Goal: Task Accomplishment & Management: Manage account settings

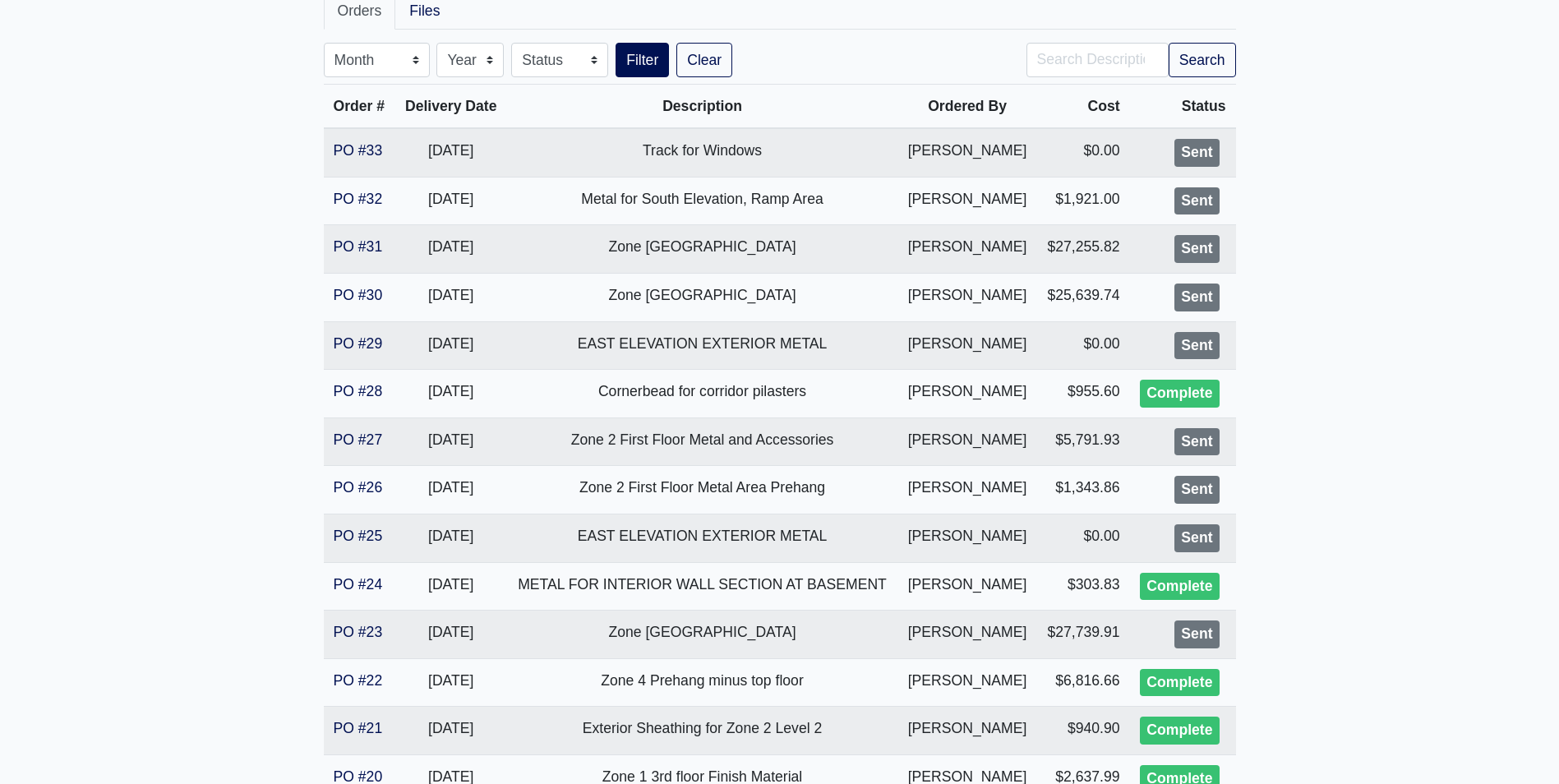
scroll to position [329, 0]
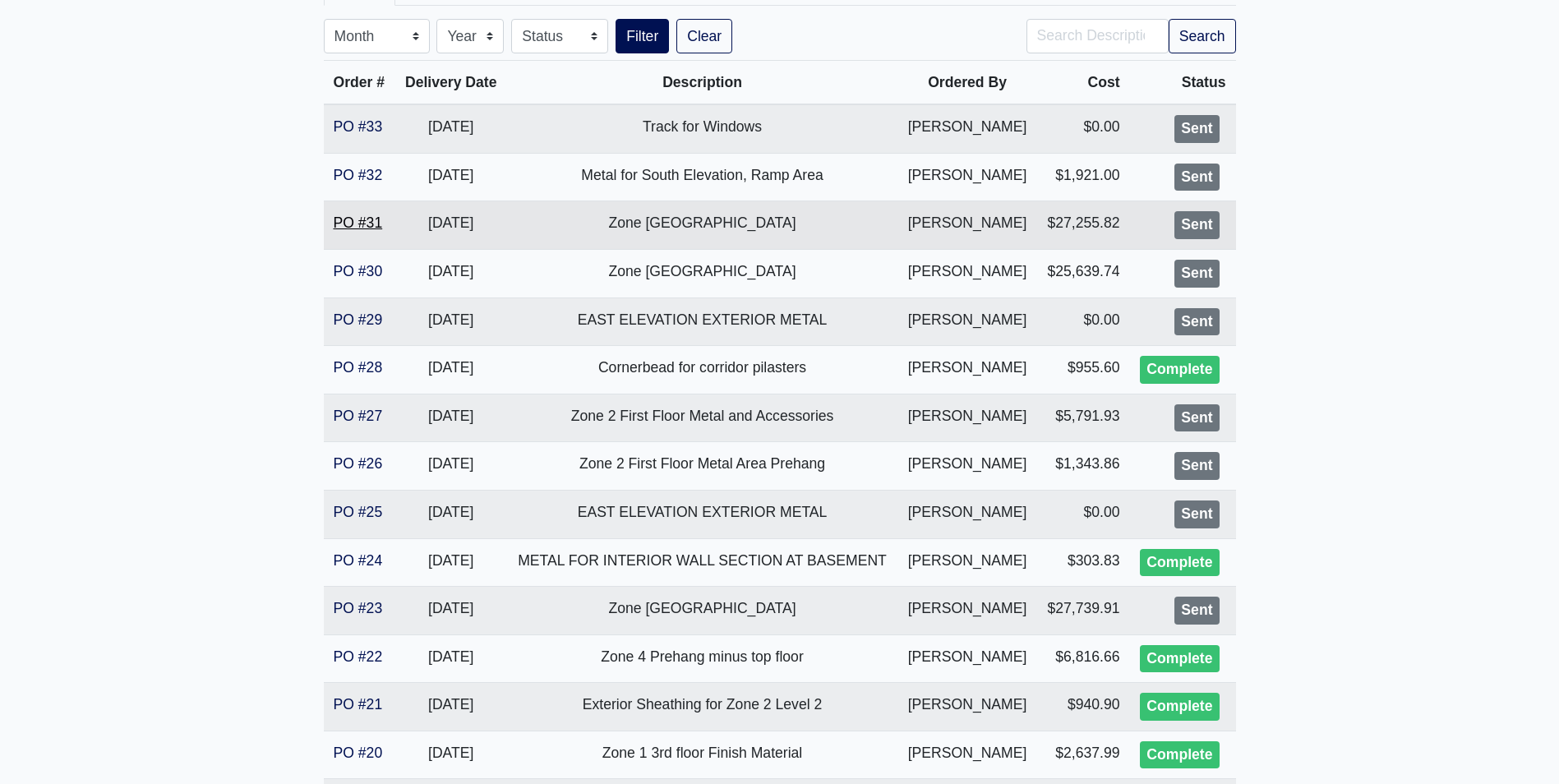
click at [371, 226] on link "PO #31" at bounding box center [359, 222] width 49 height 17
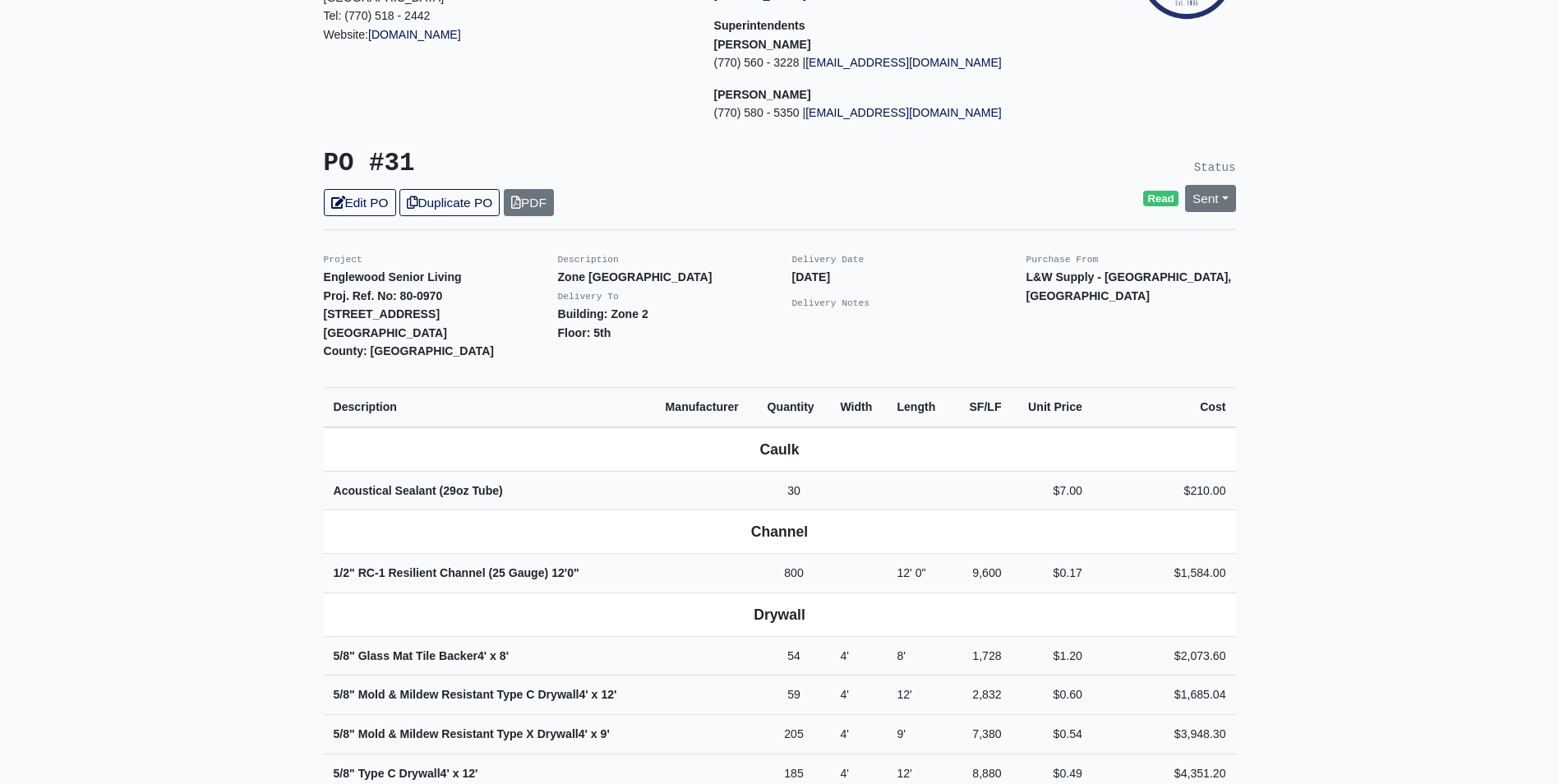
scroll to position [247, 0]
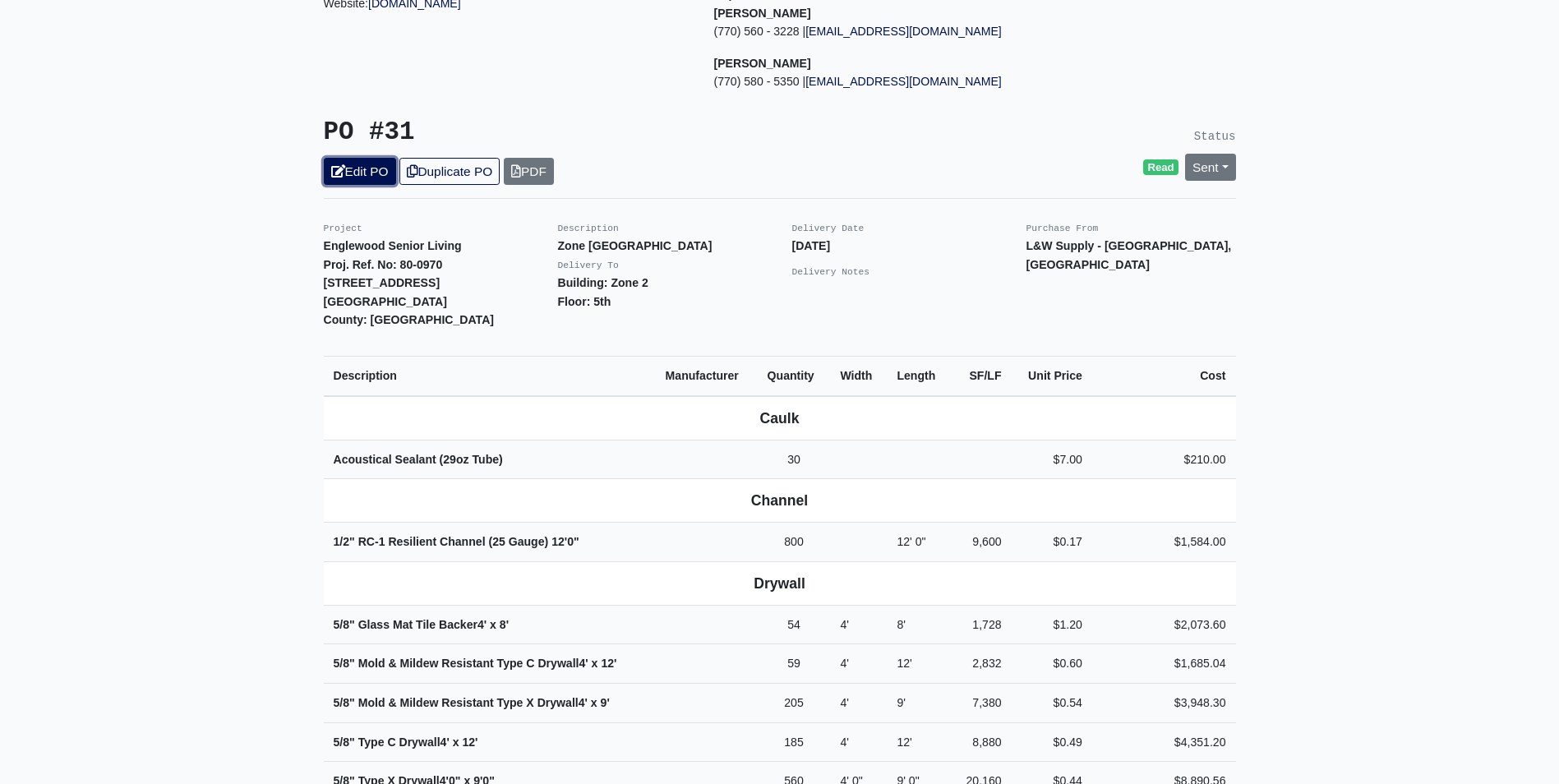
click at [357, 158] on link "Edit PO" at bounding box center [360, 172] width 73 height 28
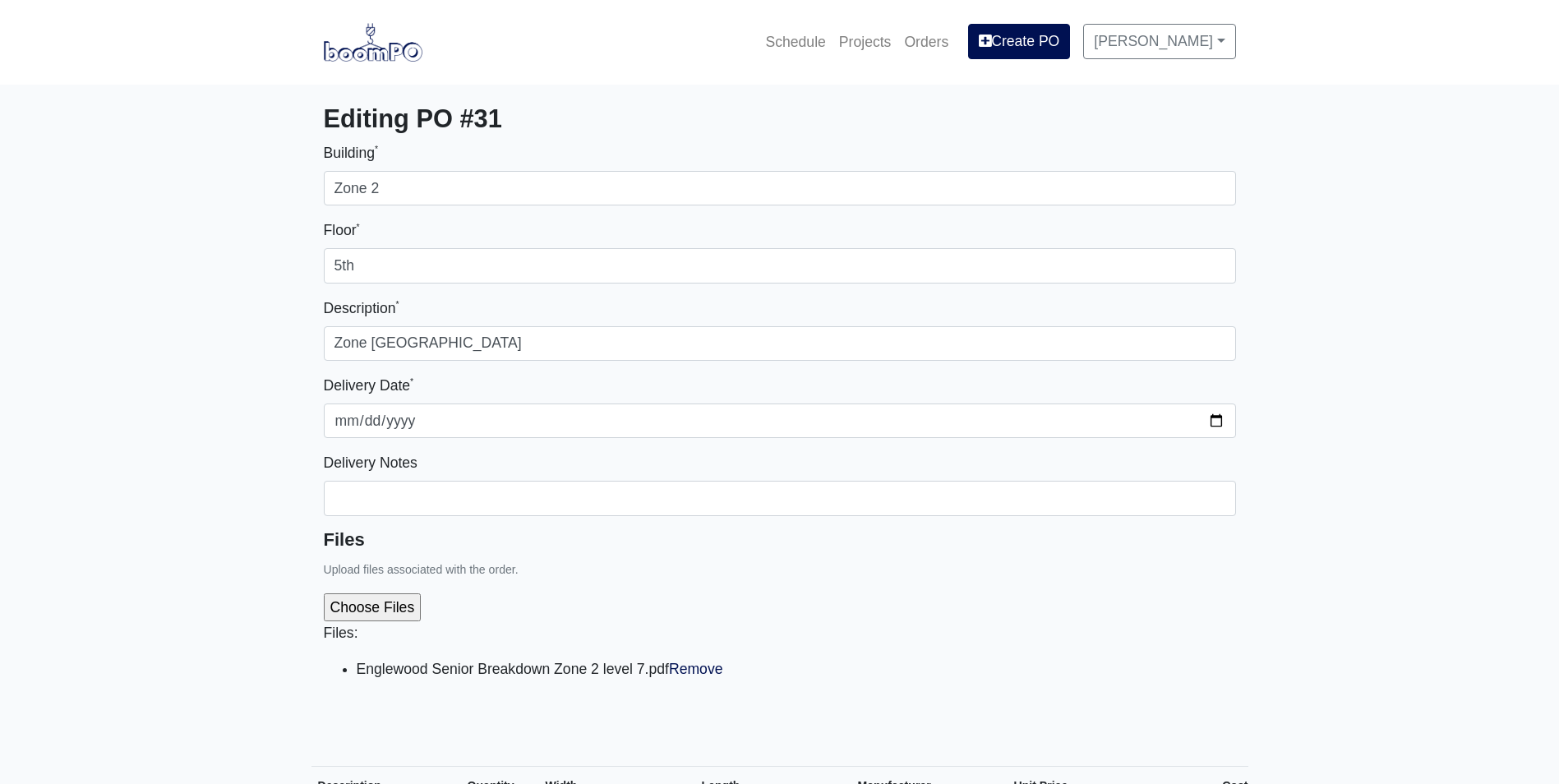
select select
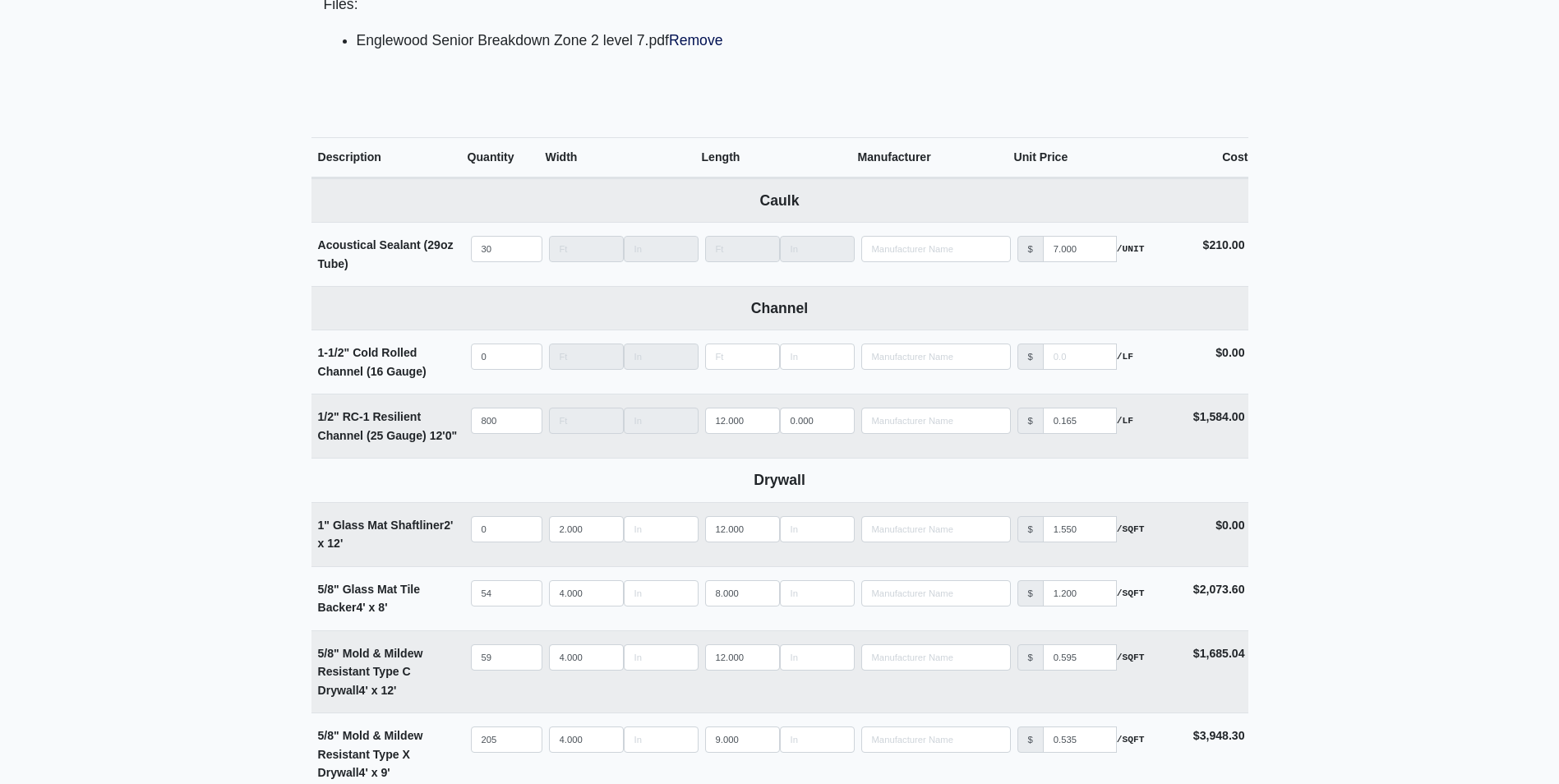
scroll to position [657, 0]
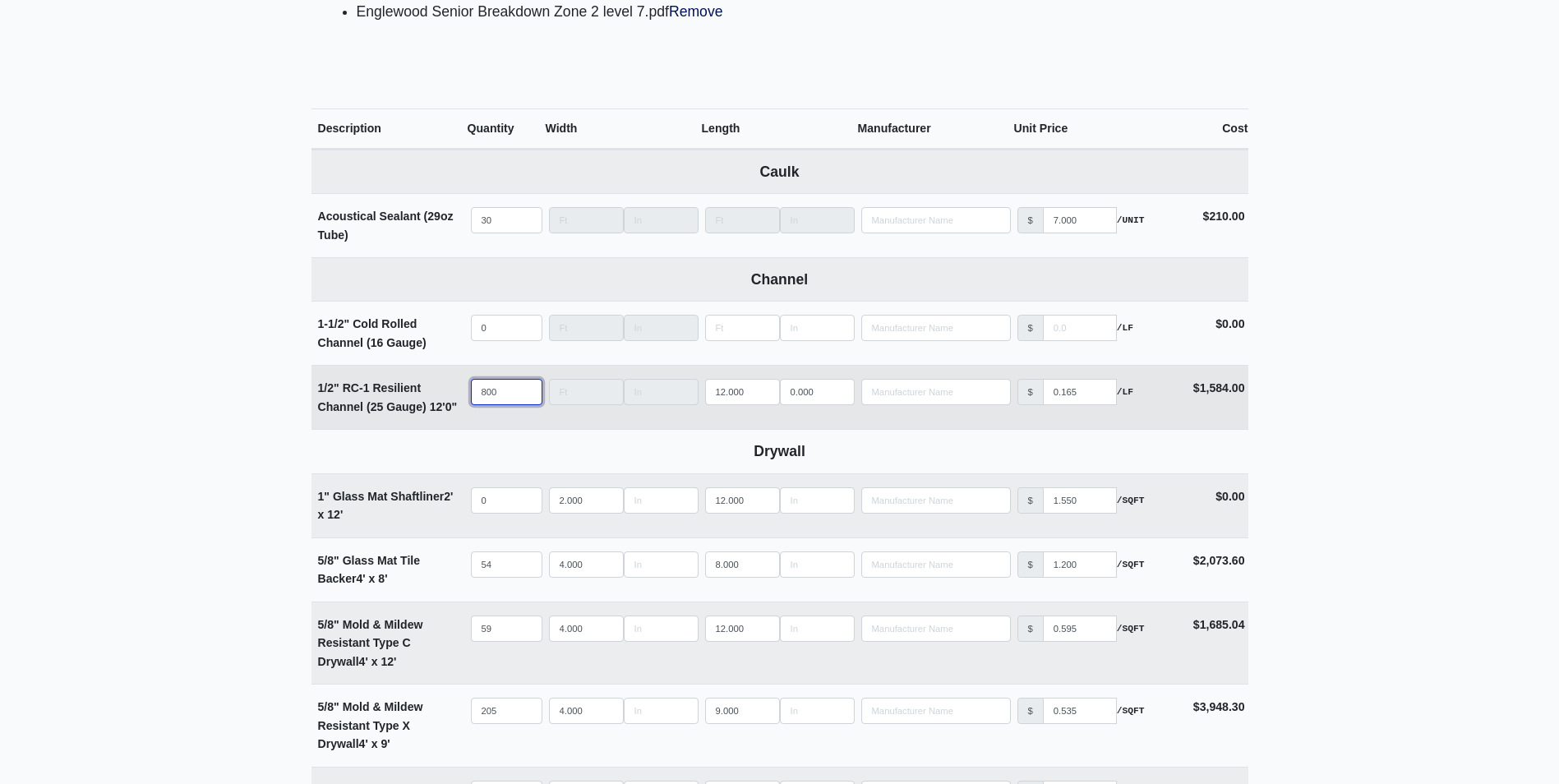
drag, startPoint x: 509, startPoint y: 389, endPoint x: 433, endPoint y: 397, distance: 76.4
click at [433, 396] on tr "1/2" RC-1 Resilient Channel (25 Gauge) 12' 0" Qty 800 Width Length 12.000 0.000…" at bounding box center [780, 396] width 937 height 64
type input "1"
select select
type input "12"
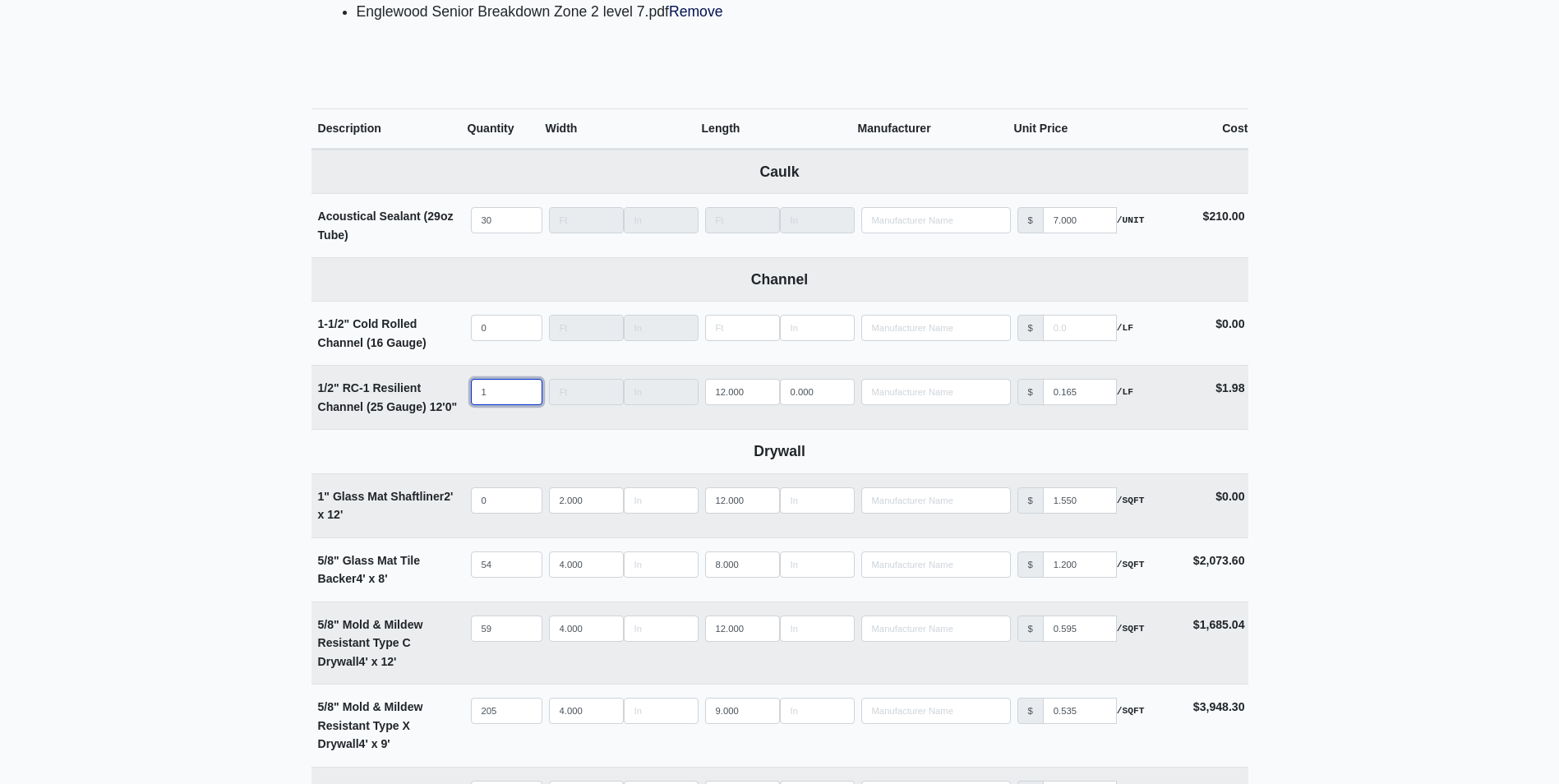
select select
type input "120"
select select
type input "1200"
select select
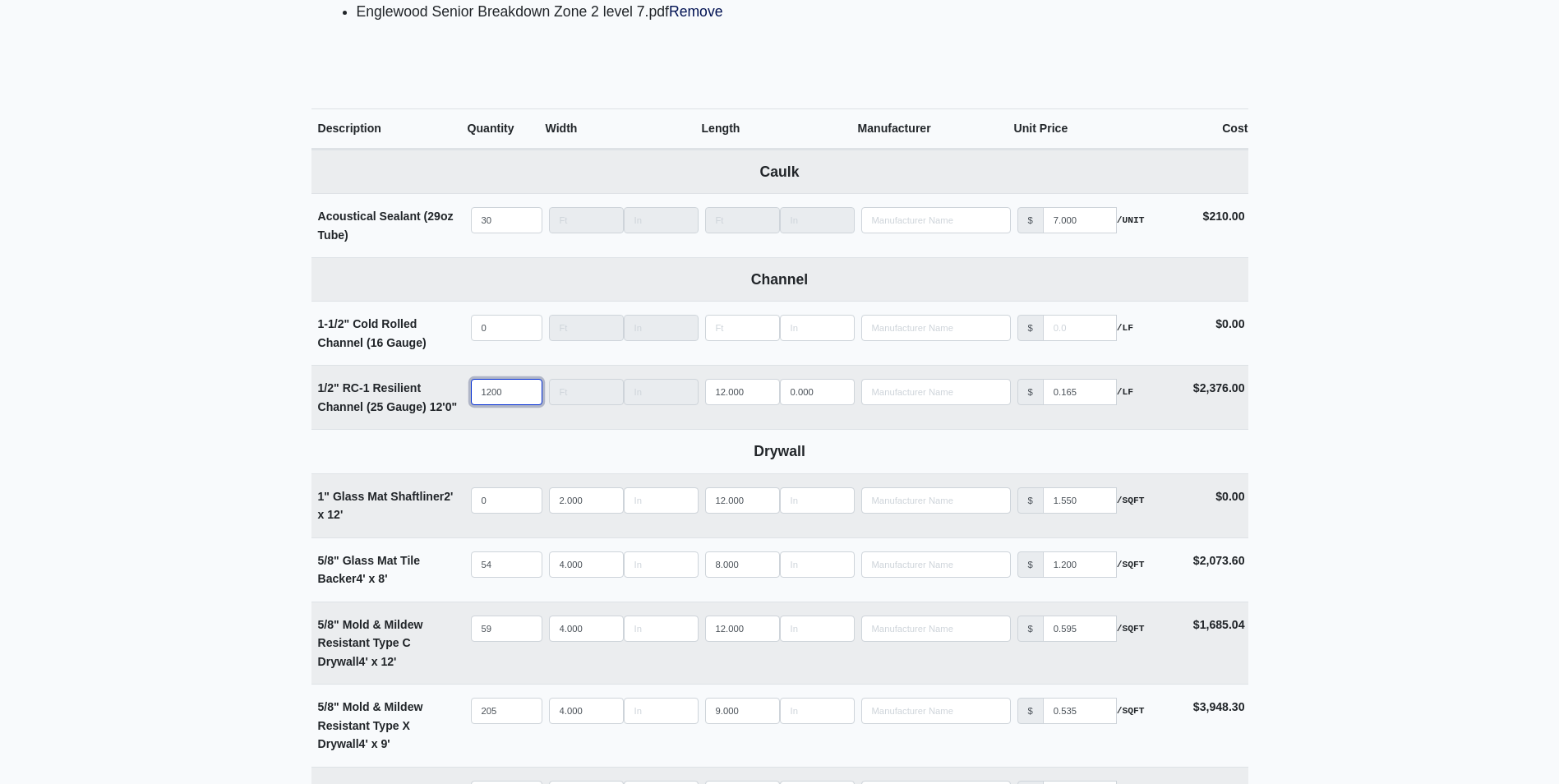
type input "1200"
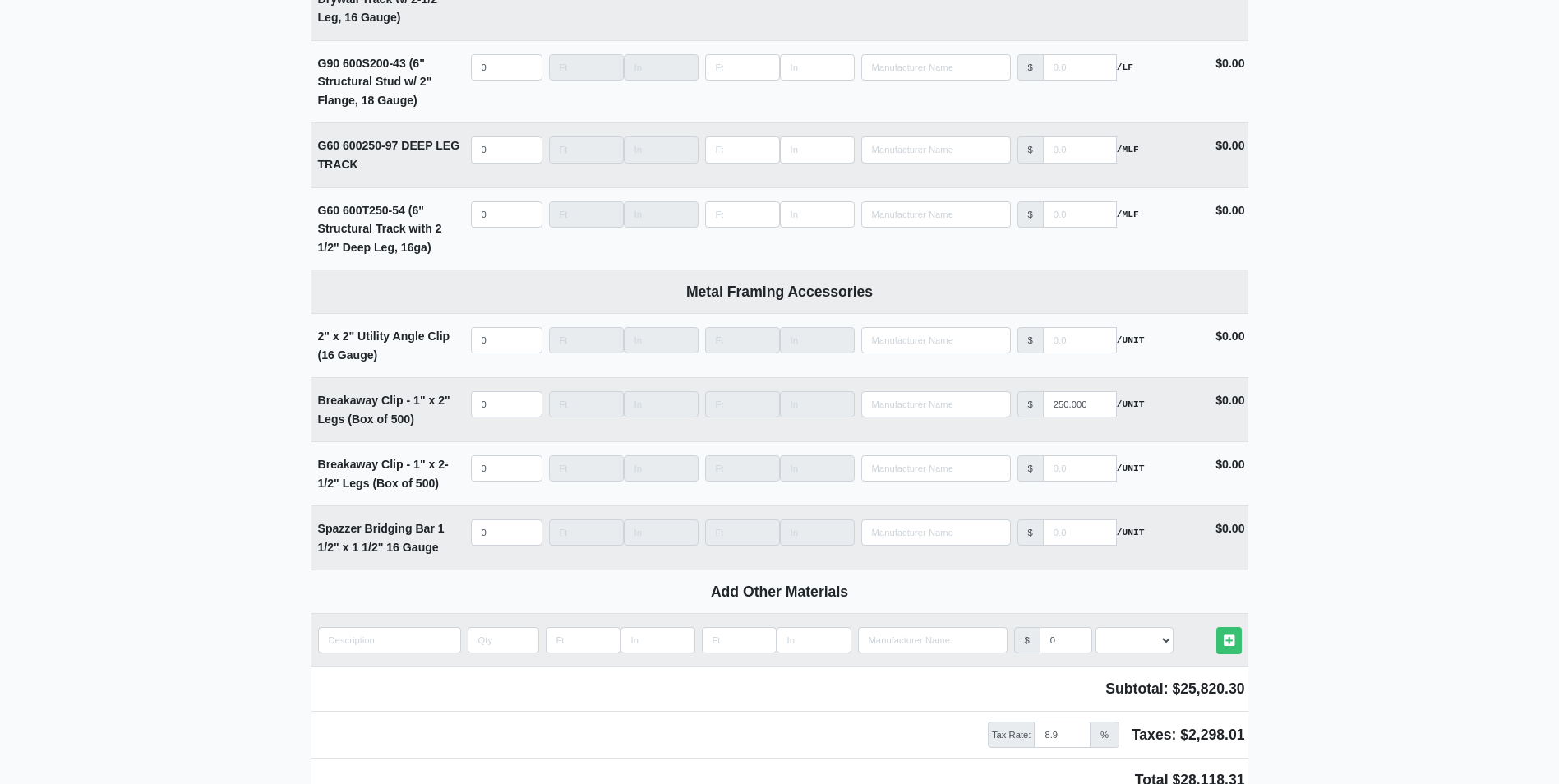
scroll to position [4770, 0]
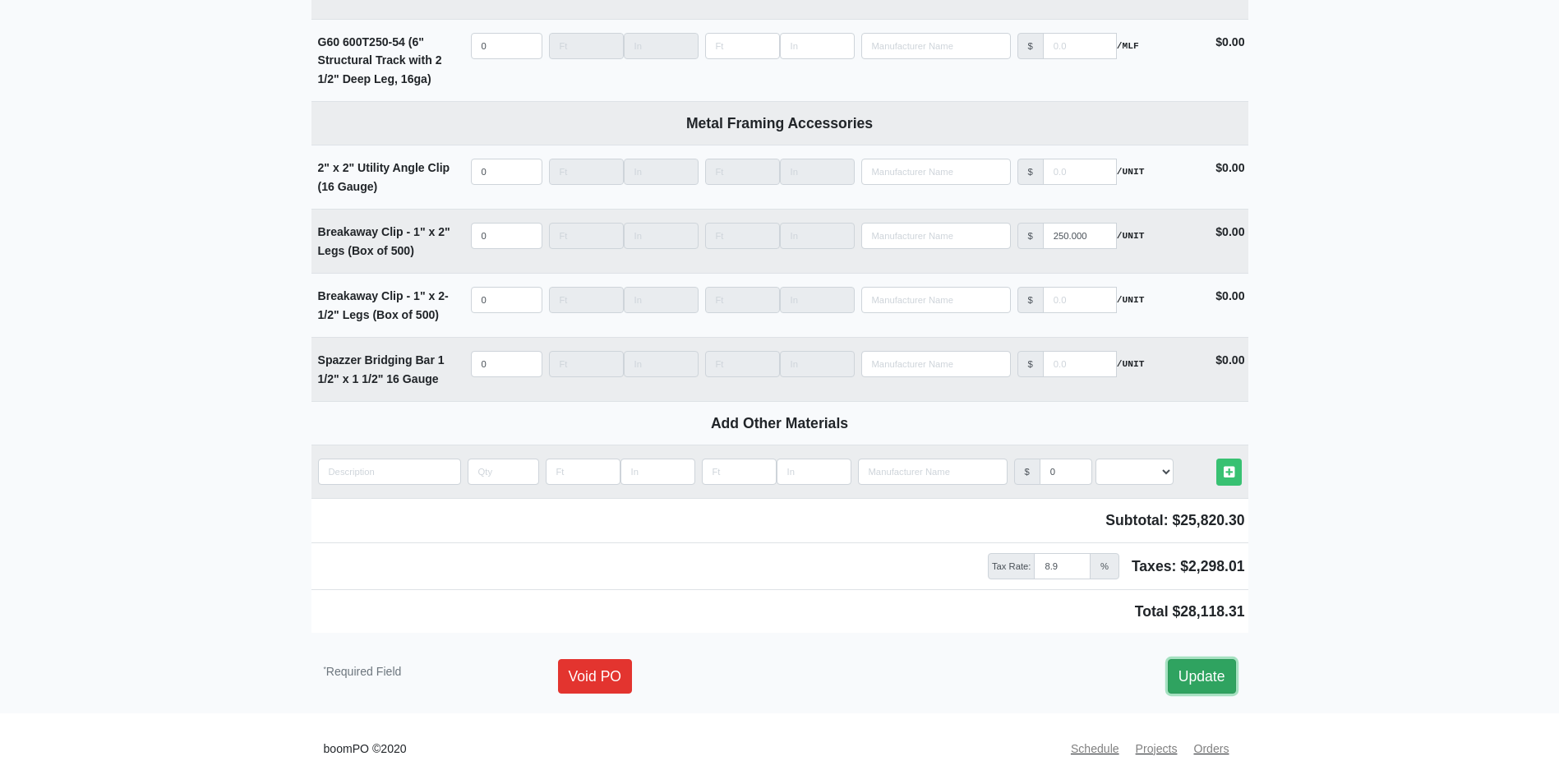
click at [1202, 677] on link "Update" at bounding box center [1201, 676] width 68 height 34
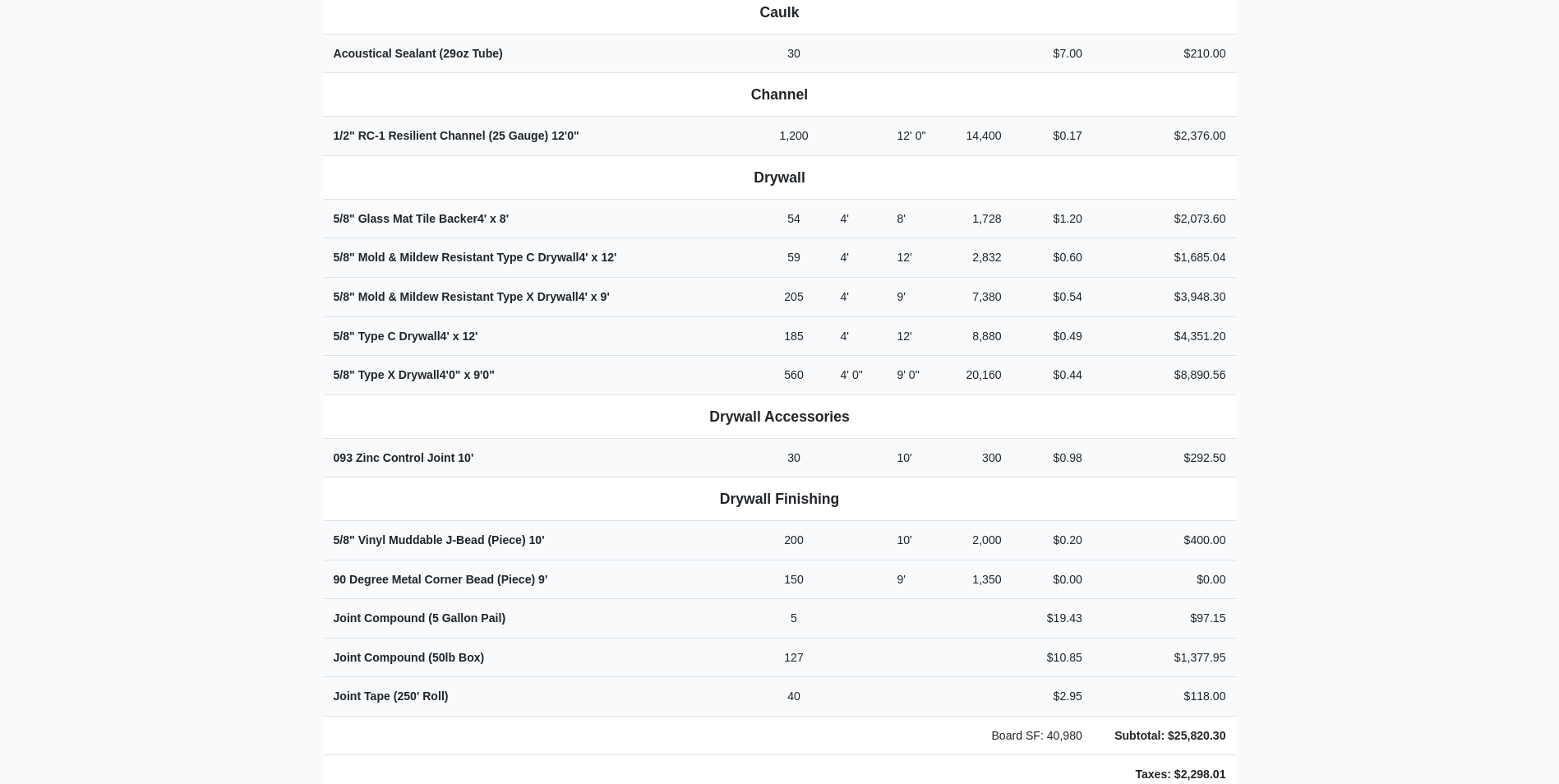
scroll to position [1068, 0]
